Goal: Information Seeking & Learning: Learn about a topic

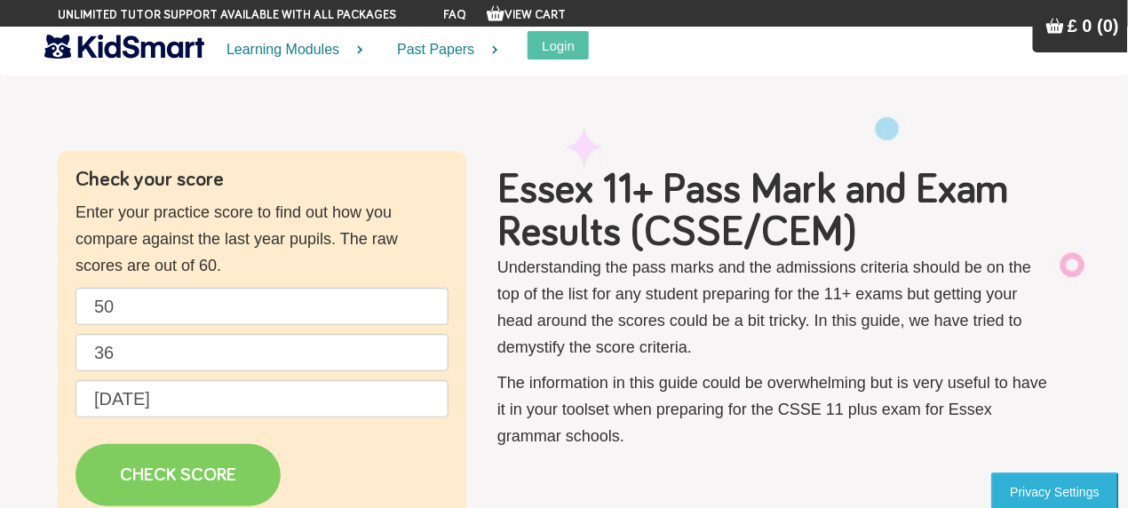
click at [175, 467] on link "CHECK SCORE" at bounding box center [177, 475] width 205 height 62
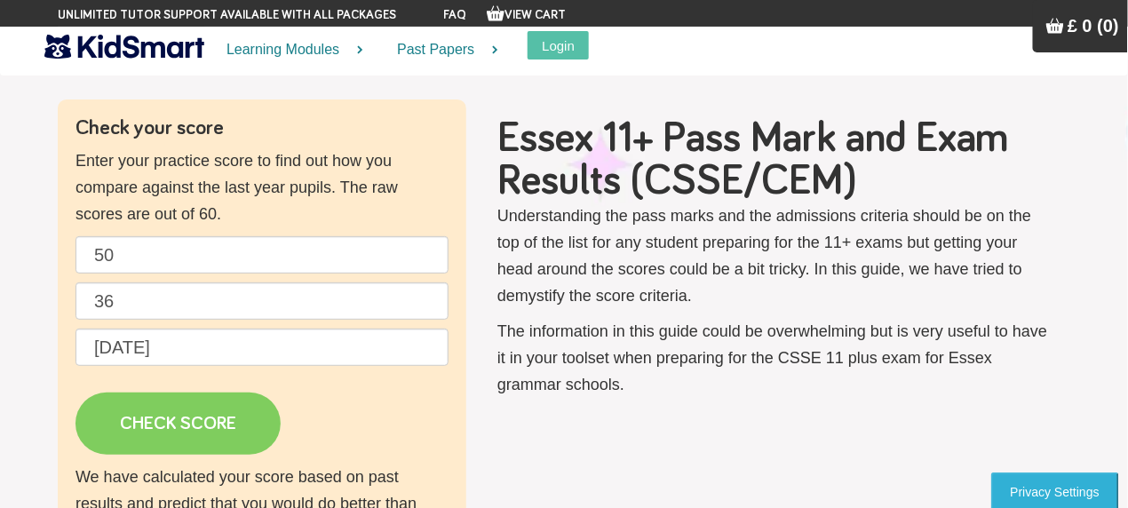
scroll to position [89, 0]
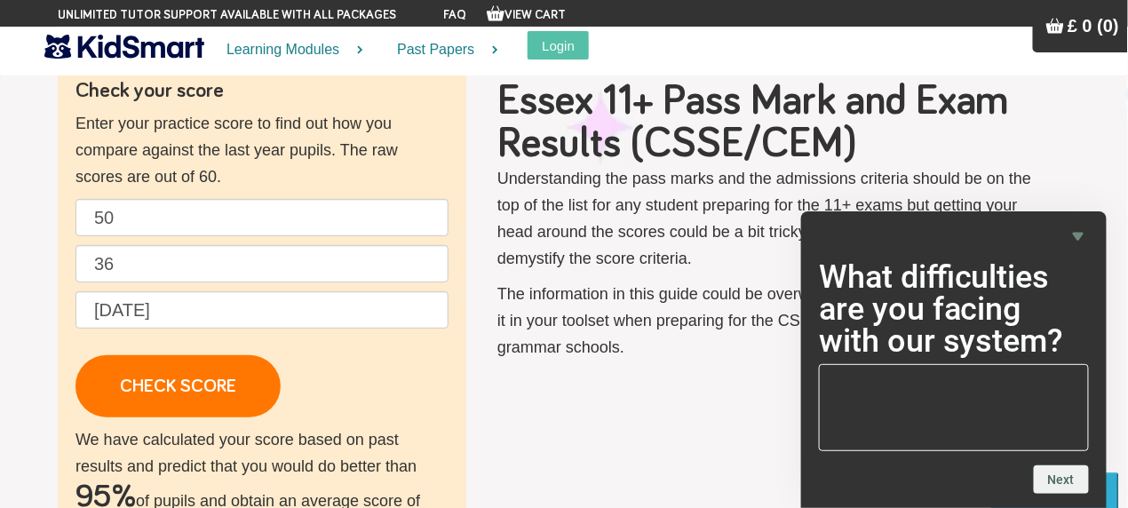
click at [1075, 235] on icon "Hide survey" at bounding box center [1078, 237] width 11 height 8
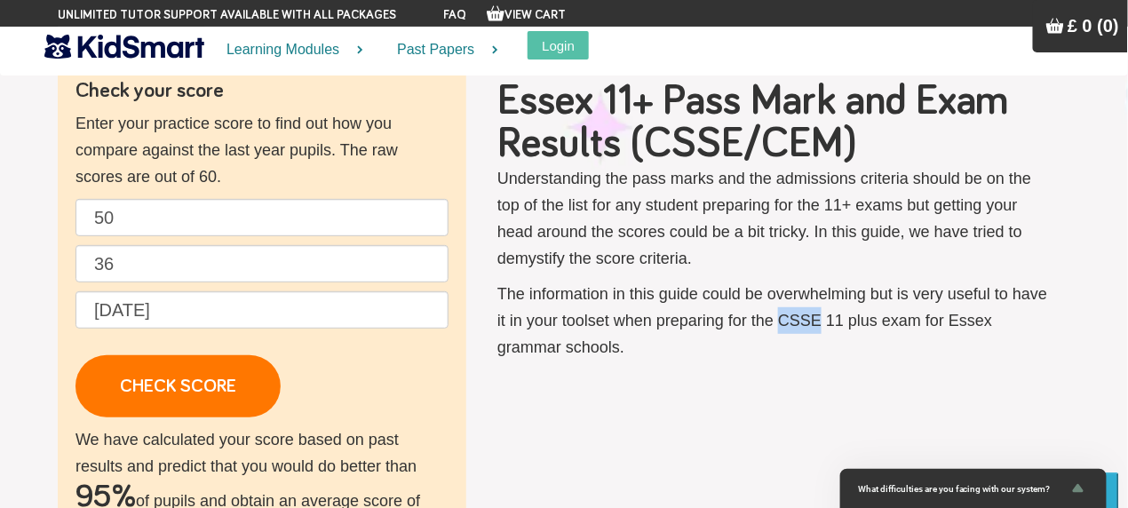
drag, startPoint x: 788, startPoint y: 319, endPoint x: 820, endPoint y: 323, distance: 32.3
click at [820, 323] on p "The information in this guide could be overwhelming but is very useful to have …" at bounding box center [774, 321] width 555 height 80
copy p "CSSE"
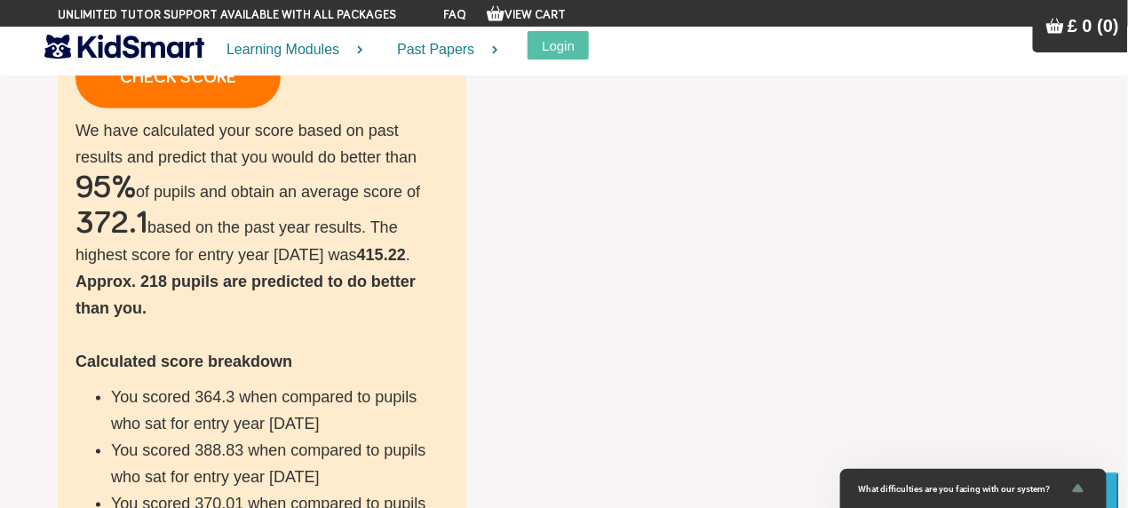
scroll to position [0, 0]
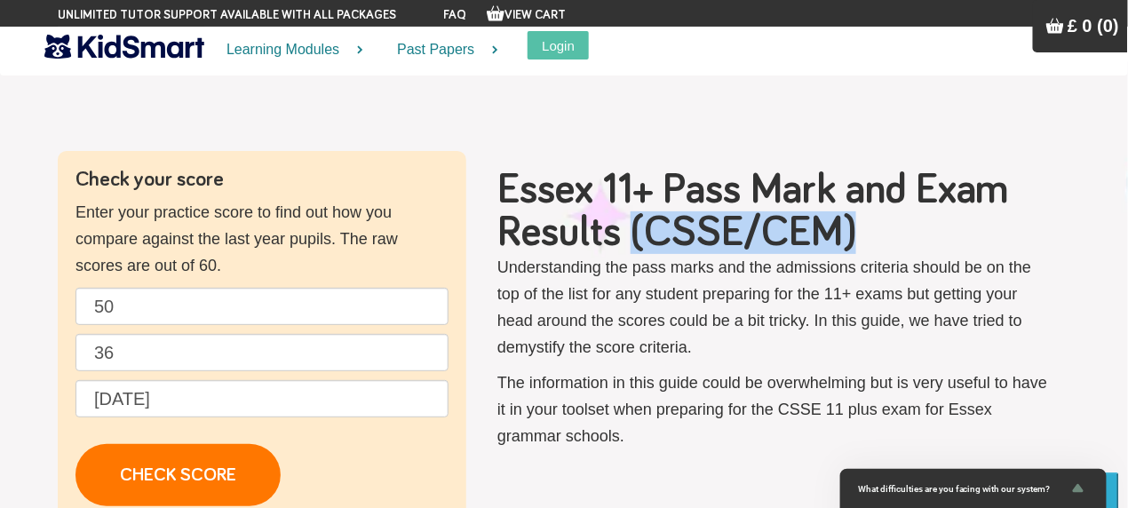
drag, startPoint x: 637, startPoint y: 230, endPoint x: 856, endPoint y: 235, distance: 219.4
click at [856, 235] on h1 "Essex 11+ Pass Mark and Exam Results (CSSE/CEM)" at bounding box center [774, 211] width 555 height 85
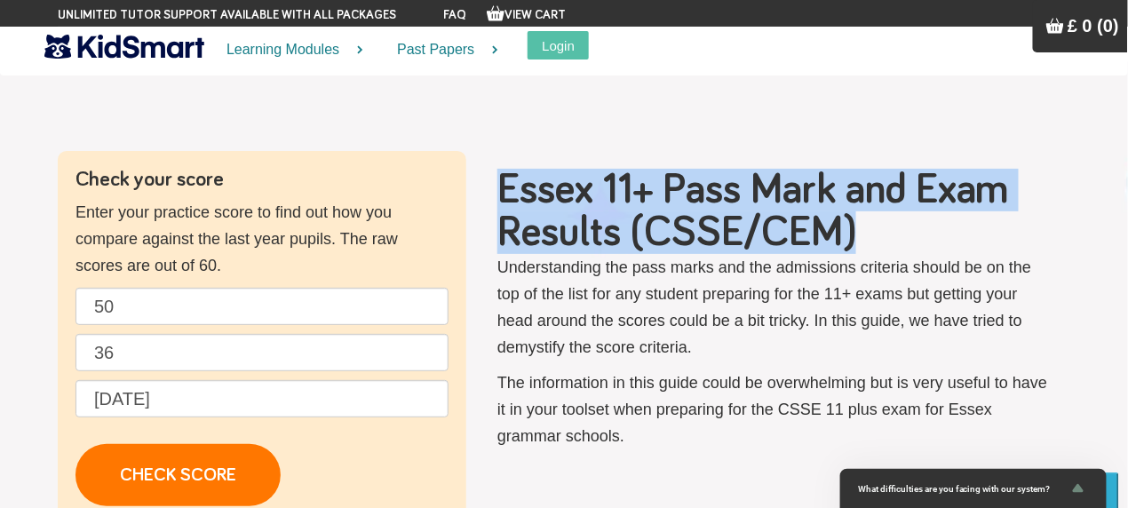
drag, startPoint x: 509, startPoint y: 189, endPoint x: 860, endPoint y: 238, distance: 354.1
click at [860, 238] on h1 "Essex 11+ Pass Mark and Exam Results (CSSE/CEM)" at bounding box center [774, 211] width 555 height 85
copy h1 "Essex 11+ Pass Mark and Exam Results (CSSE/CEM)"
